Goal: Answer question/provide support

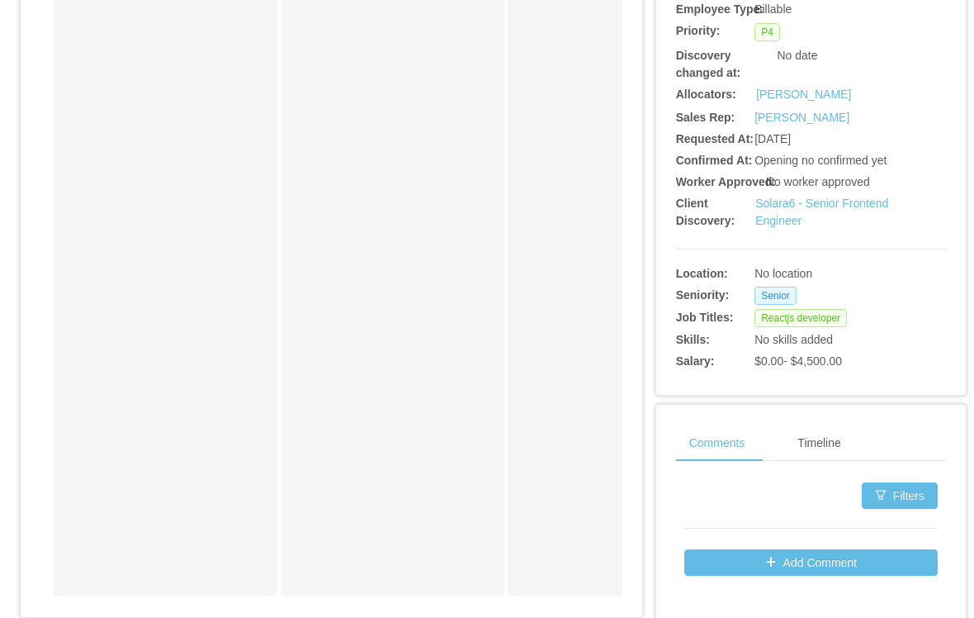
scroll to position [416, 0]
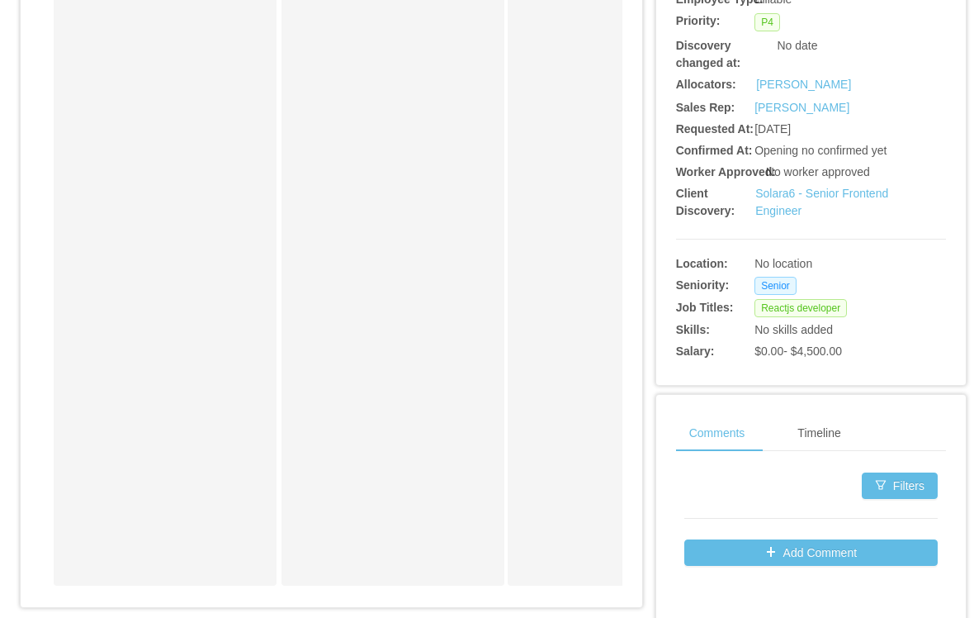
click at [787, 217] on link "Solara6 - Senior Frontend Engineer" at bounding box center [821, 202] width 133 height 31
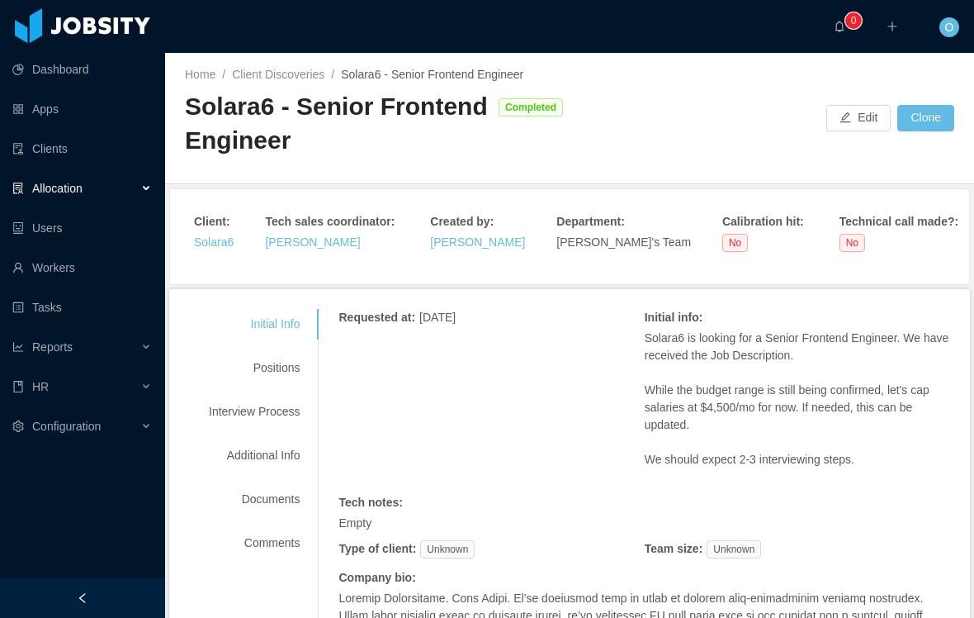
click at [287, 380] on div "Positions" at bounding box center [254, 368] width 130 height 31
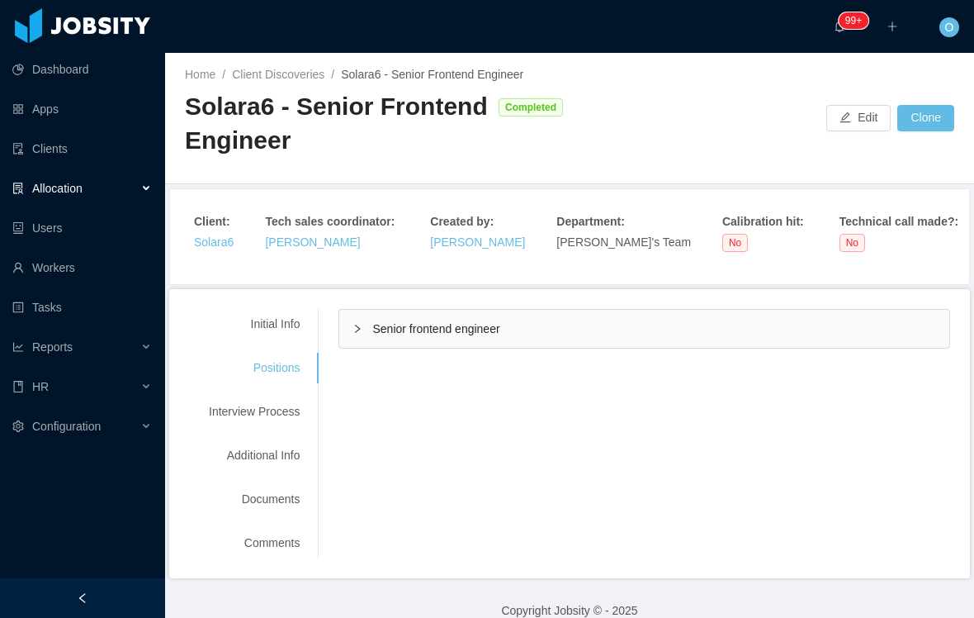
click at [367, 335] on div "Senior frontend engineer" at bounding box center [644, 329] width 610 height 38
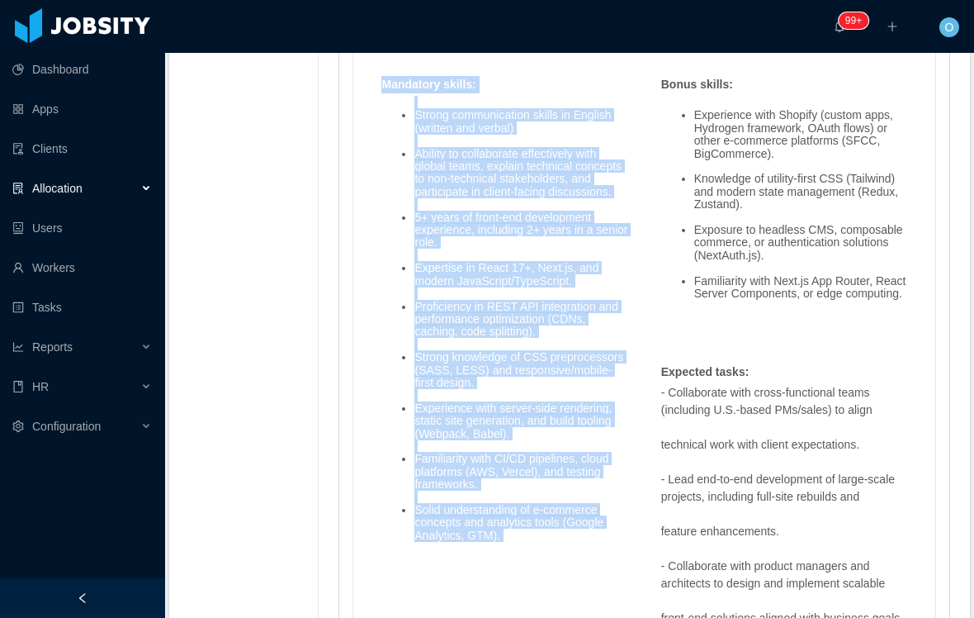
scroll to position [1526, 0]
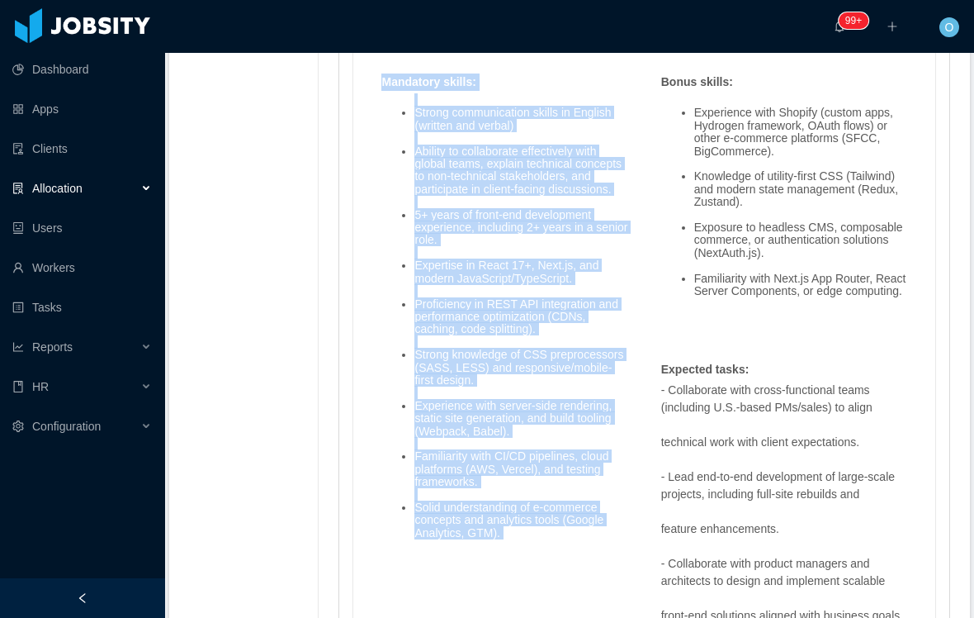
click at [519, 552] on ul "Strong communication skills in English (written and verbal) Ability to collabor…" at bounding box center [504, 323] width 246 height 458
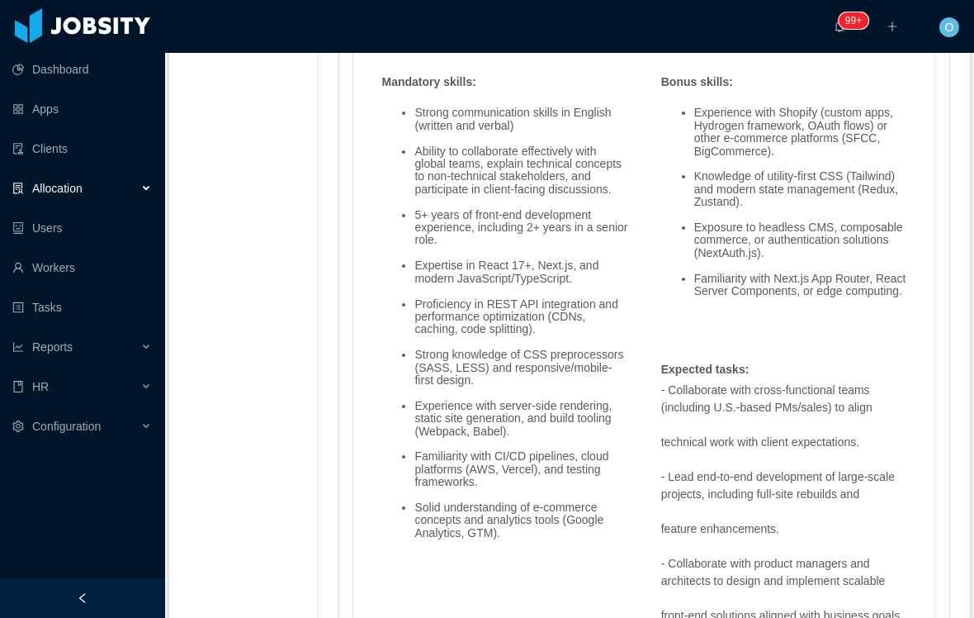
scroll to position [1533, 0]
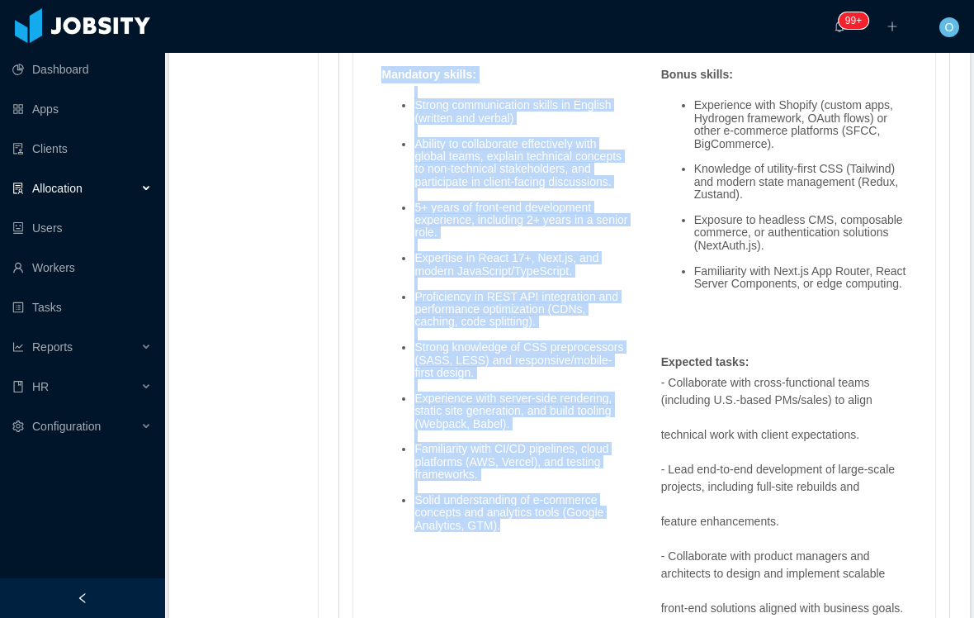
copy div "Mandatory skills : Strong communication skills in English (written and verbal) …"
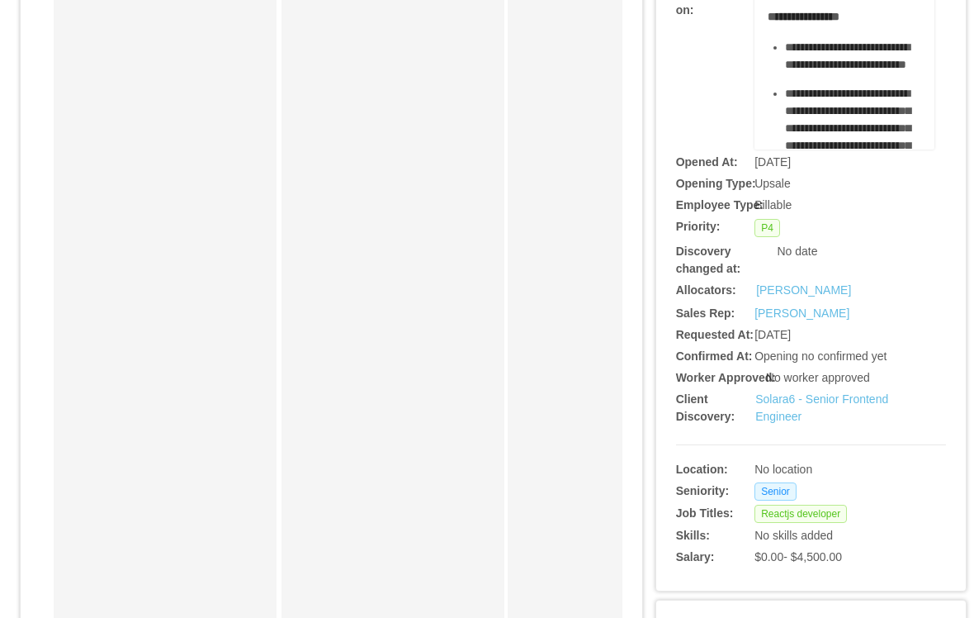
scroll to position [230, 0]
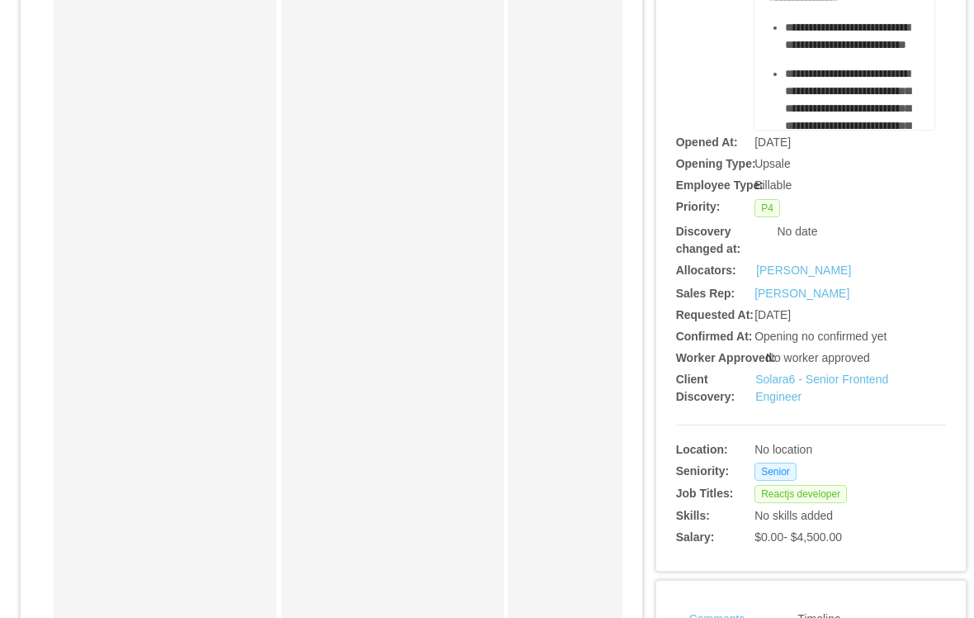
click at [784, 403] on link "Solara6 - Senior Frontend Engineer" at bounding box center [821, 387] width 133 height 31
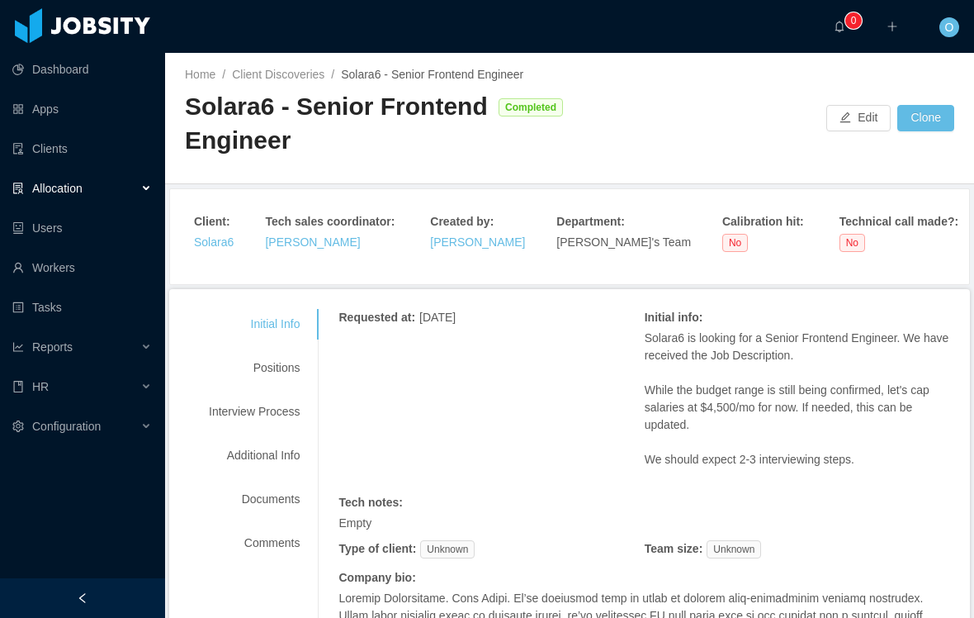
click at [207, 244] on link "Solara6" at bounding box center [214, 241] width 40 height 13
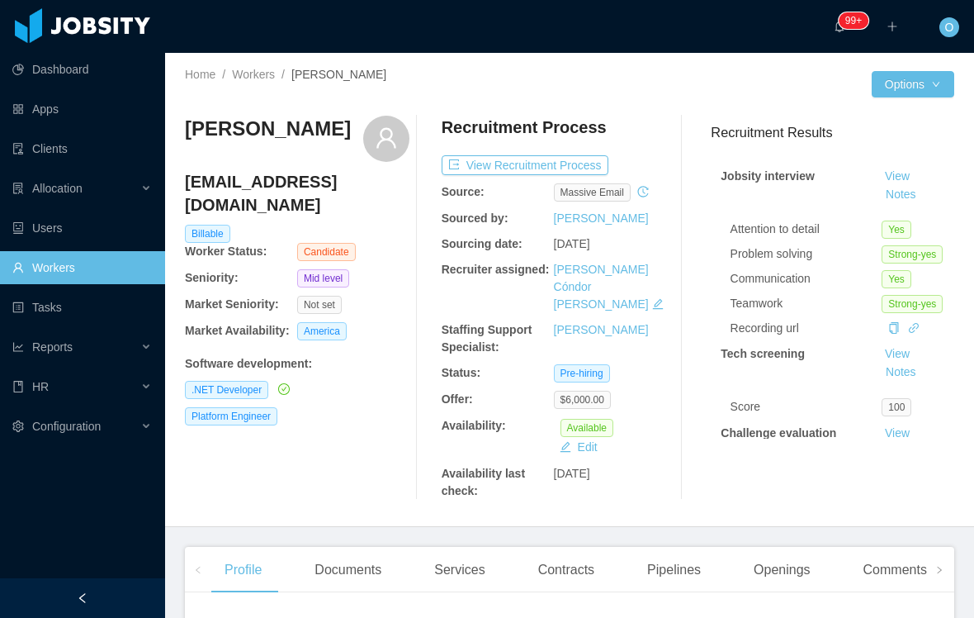
click at [923, 185] on button "Notes" at bounding box center [901, 195] width 44 height 20
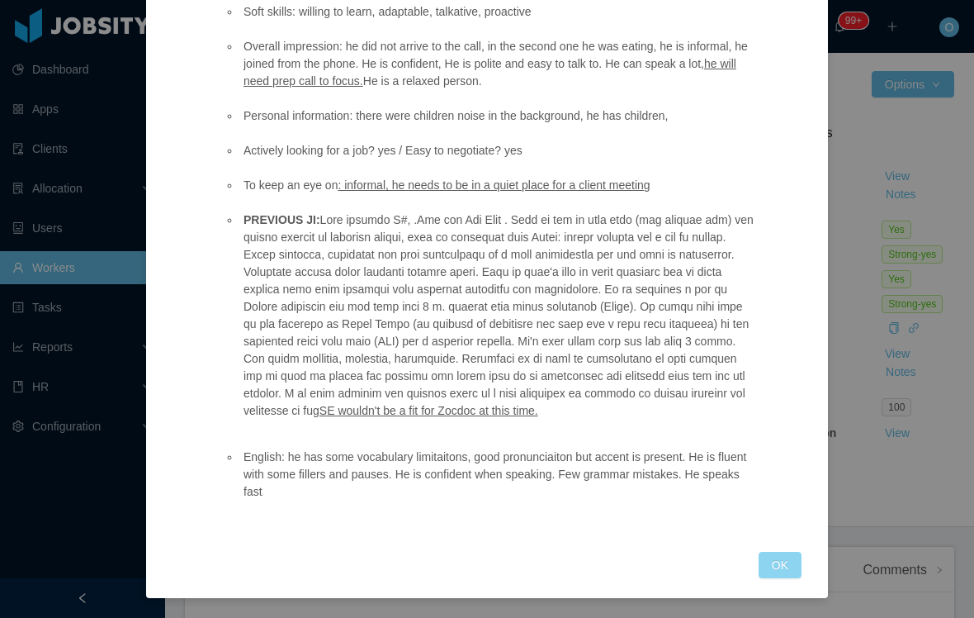
scroll to position [653, 0]
click at [777, 569] on button "OK" at bounding box center [780, 565] width 43 height 26
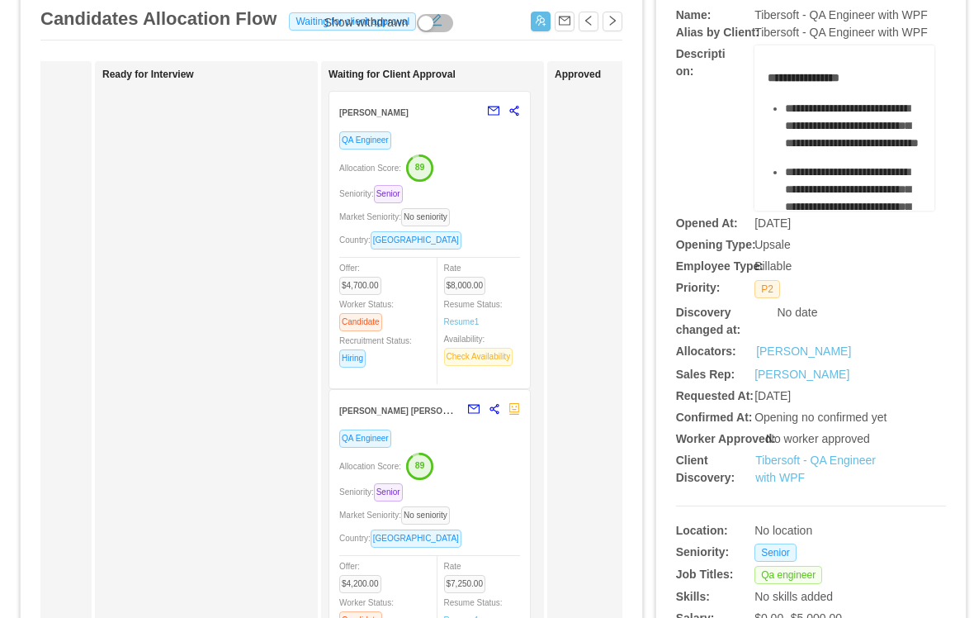
scroll to position [122, 0]
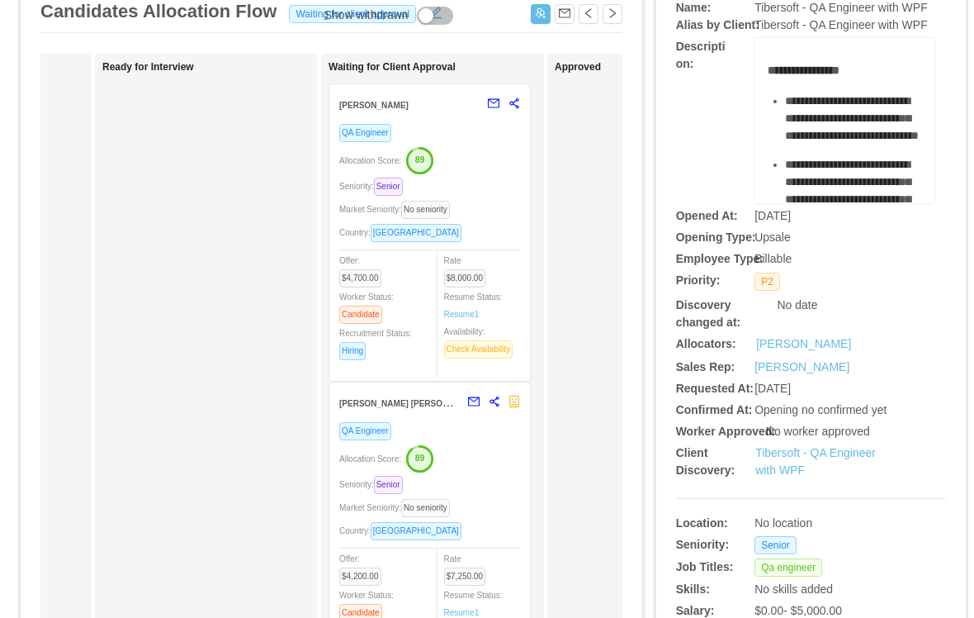
click at [486, 160] on div "Allocation Score: 89" at bounding box center [429, 159] width 181 height 26
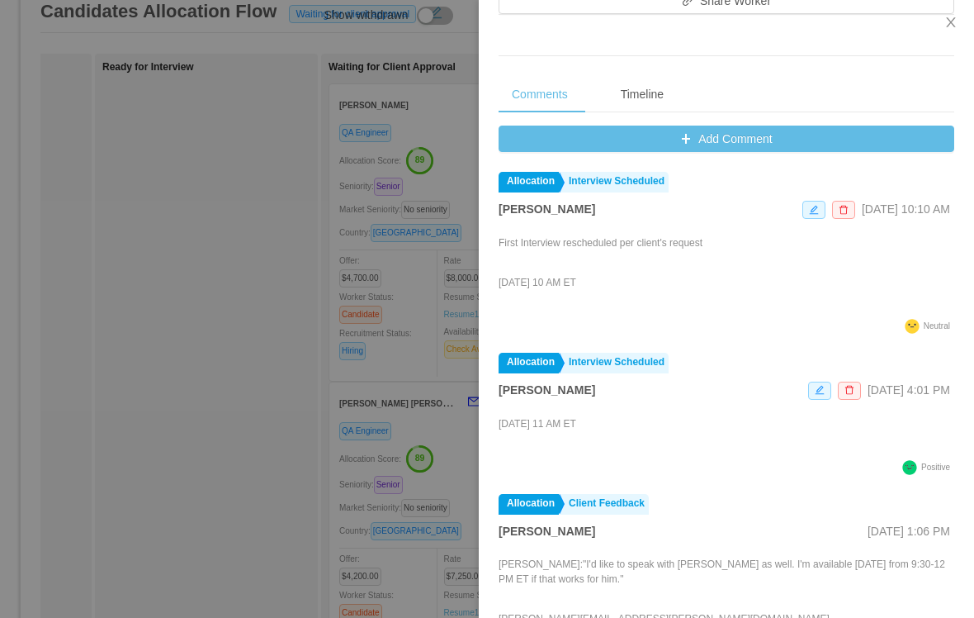
scroll to position [622, 0]
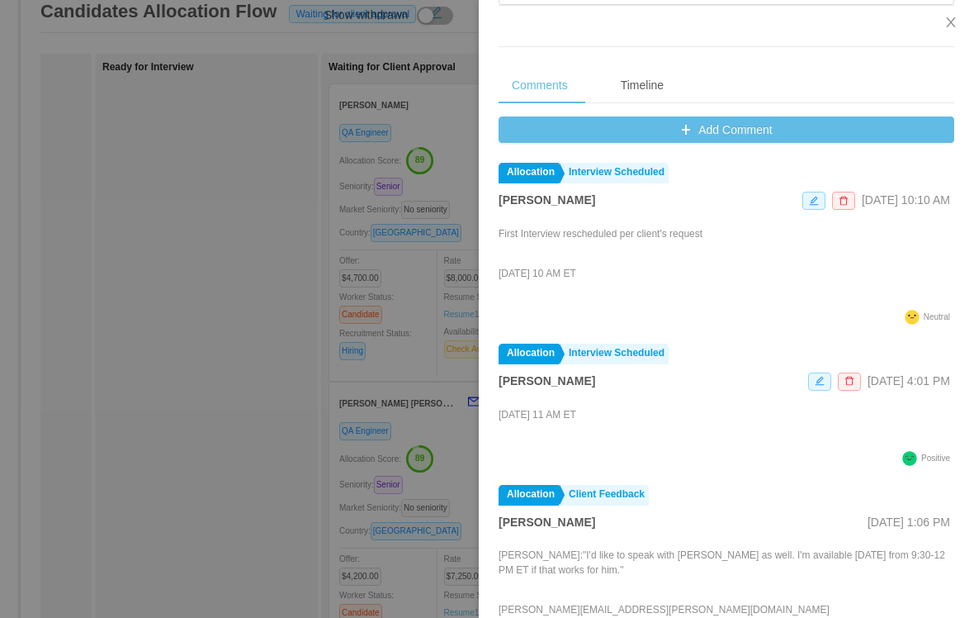
click at [545, 206] on strong "[PERSON_NAME]" at bounding box center [547, 199] width 97 height 13
click at [533, 143] on button "Add Comment" at bounding box center [727, 129] width 456 height 26
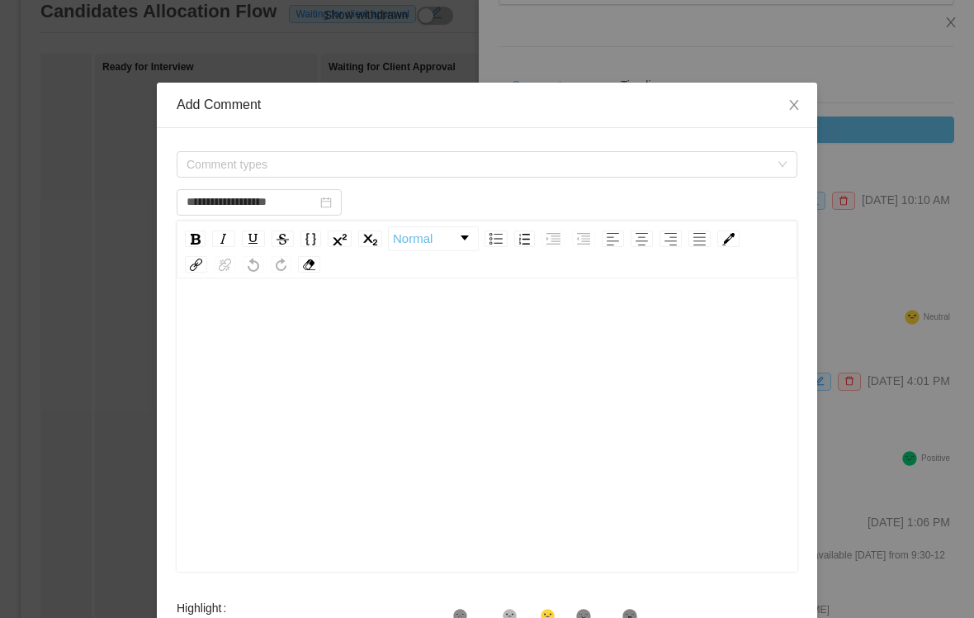
click at [375, 166] on span "Comment types" at bounding box center [478, 164] width 583 height 17
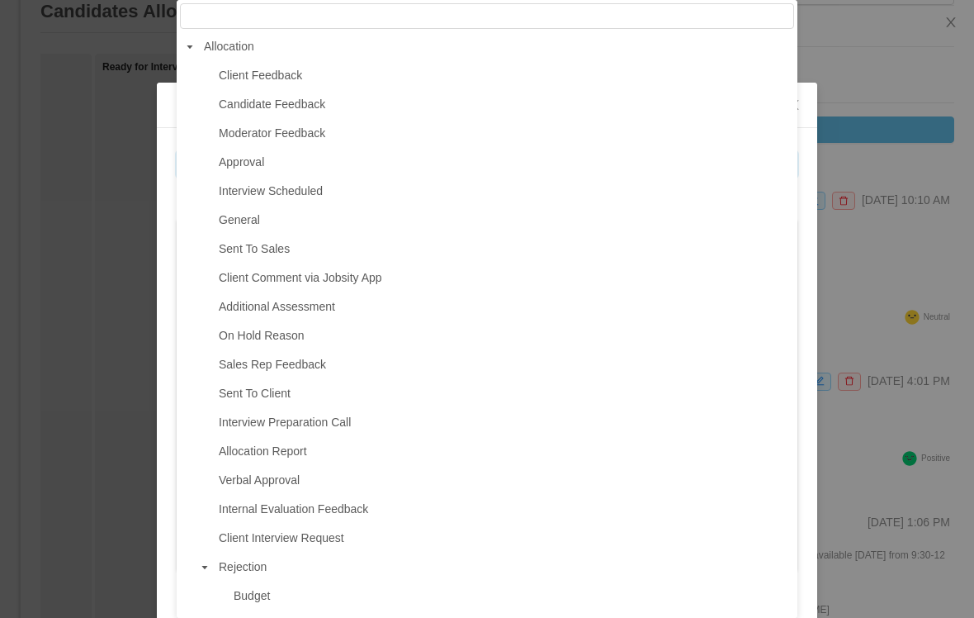
click at [310, 133] on span "Moderator Feedback" at bounding box center [272, 132] width 107 height 13
type input "**********"
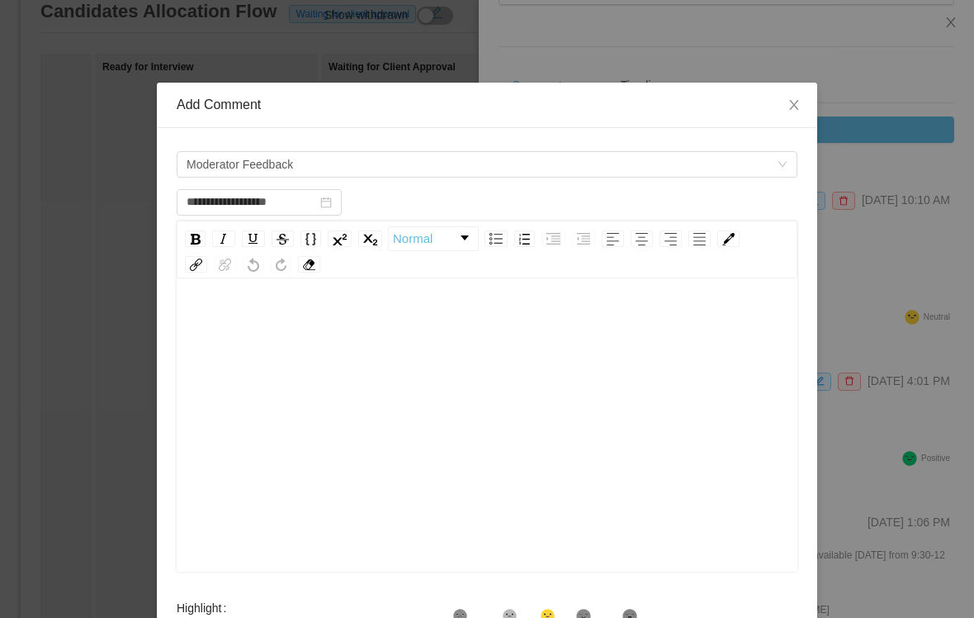
click at [324, 339] on div "rdw-editor" at bounding box center [487, 450] width 595 height 289
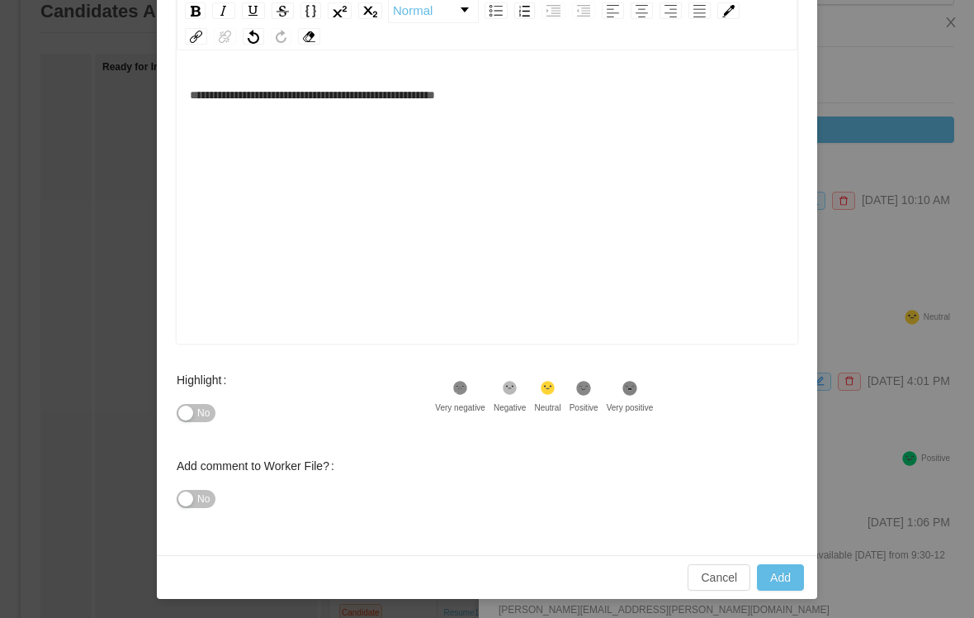
scroll to position [227, 0]
click at [591, 384] on icon at bounding box center [584, 388] width 14 height 14
click at [784, 573] on button "Add" at bounding box center [780, 578] width 47 height 26
type input "**********"
